Goal: Task Accomplishment & Management: Manage account settings

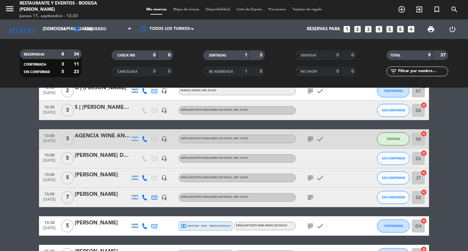
scroll to position [102, 0]
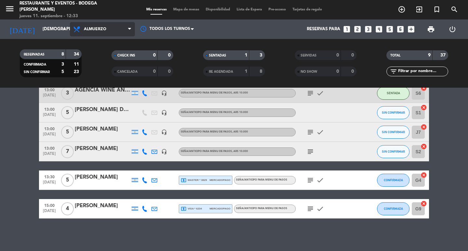
click at [93, 25] on span "Almuerzo" at bounding box center [102, 29] width 65 height 14
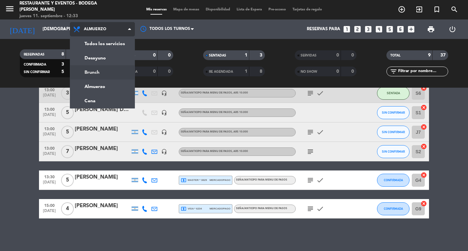
click at [94, 72] on div "menu Restaurante y Eventos - Bodega [PERSON_NAME] [DATE] 11. septiembre - 12:33…" at bounding box center [234, 44] width 468 height 88
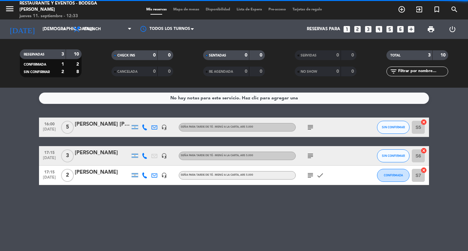
scroll to position [0, 0]
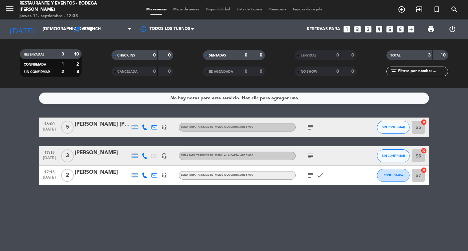
click at [312, 127] on icon "subject" at bounding box center [310, 127] width 8 height 8
click at [306, 156] on span "subject" at bounding box center [310, 156] width 10 height 8
click at [310, 156] on icon "subject" at bounding box center [310, 156] width 8 height 8
click at [311, 176] on icon "subject" at bounding box center [310, 175] width 8 height 8
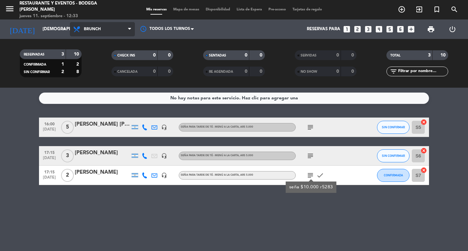
click at [90, 32] on span "Brunch" at bounding box center [102, 29] width 65 height 14
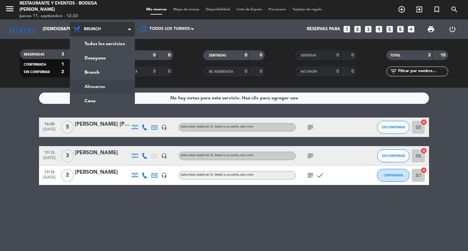
click at [89, 87] on div "menu Restaurante y Eventos - Bodega [PERSON_NAME] [DATE] 11. septiembre - 12:33…" at bounding box center [234, 44] width 468 height 88
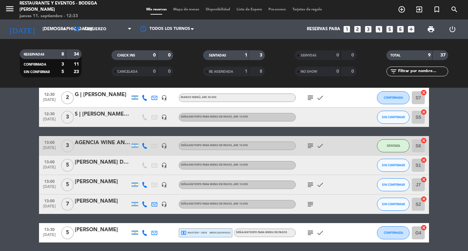
scroll to position [102, 0]
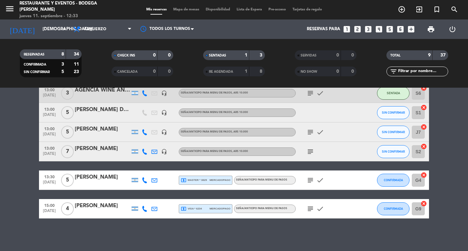
click at [312, 207] on icon "subject" at bounding box center [310, 209] width 8 height 8
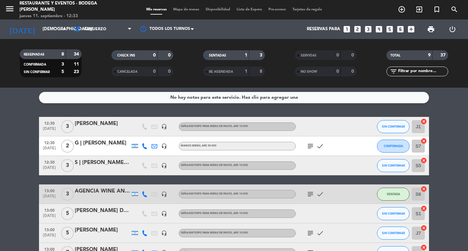
scroll to position [0, 0]
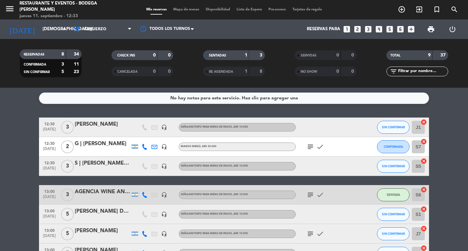
click at [312, 151] on div "subject check" at bounding box center [325, 146] width 58 height 19
click at [309, 147] on icon "subject" at bounding box center [310, 147] width 8 height 8
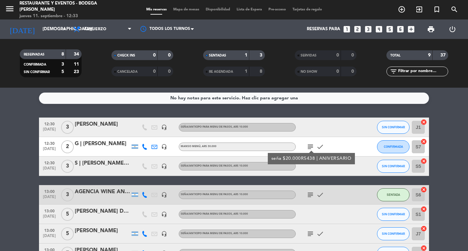
click at [309, 147] on icon "subject" at bounding box center [310, 147] width 8 height 8
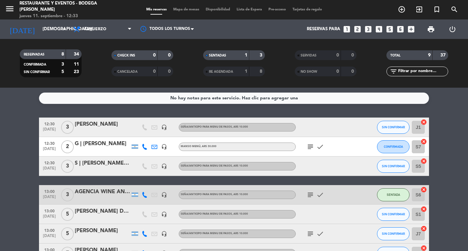
click at [309, 196] on icon "subject" at bounding box center [310, 195] width 8 height 8
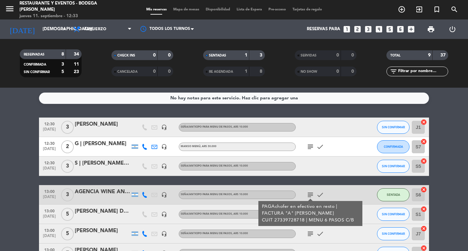
click at [309, 196] on icon "subject" at bounding box center [310, 195] width 8 height 8
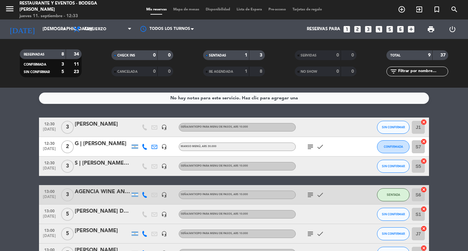
scroll to position [32, 0]
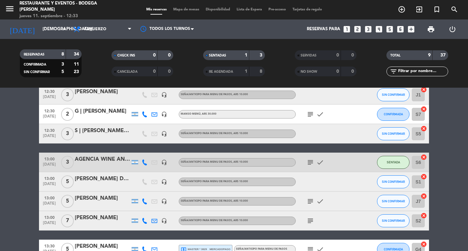
click at [311, 198] on icon "subject" at bounding box center [310, 201] width 8 height 8
click at [308, 220] on icon "subject" at bounding box center [310, 221] width 8 height 8
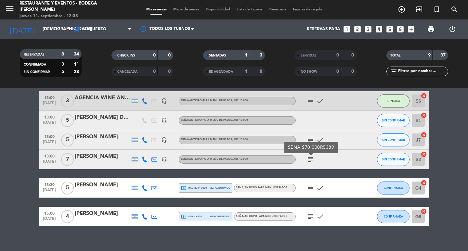
scroll to position [102, 0]
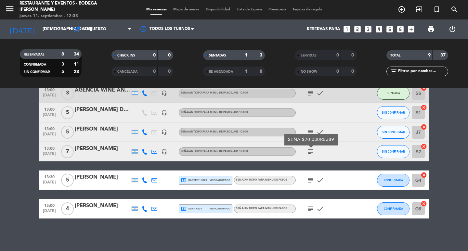
click at [313, 179] on icon "subject" at bounding box center [310, 180] width 8 height 8
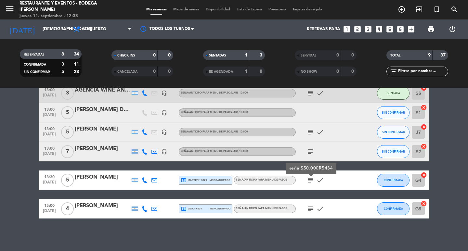
click at [312, 221] on div "No hay notas para este servicio. Haz clic para agregar una 12:30 [DATE] 3 [PERS…" at bounding box center [234, 169] width 468 height 163
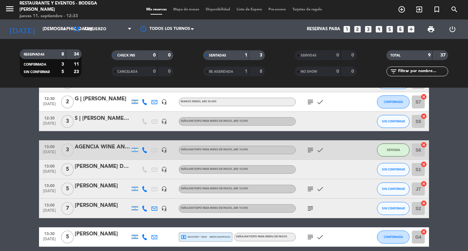
scroll to position [0, 0]
